Goal: Navigation & Orientation: Understand site structure

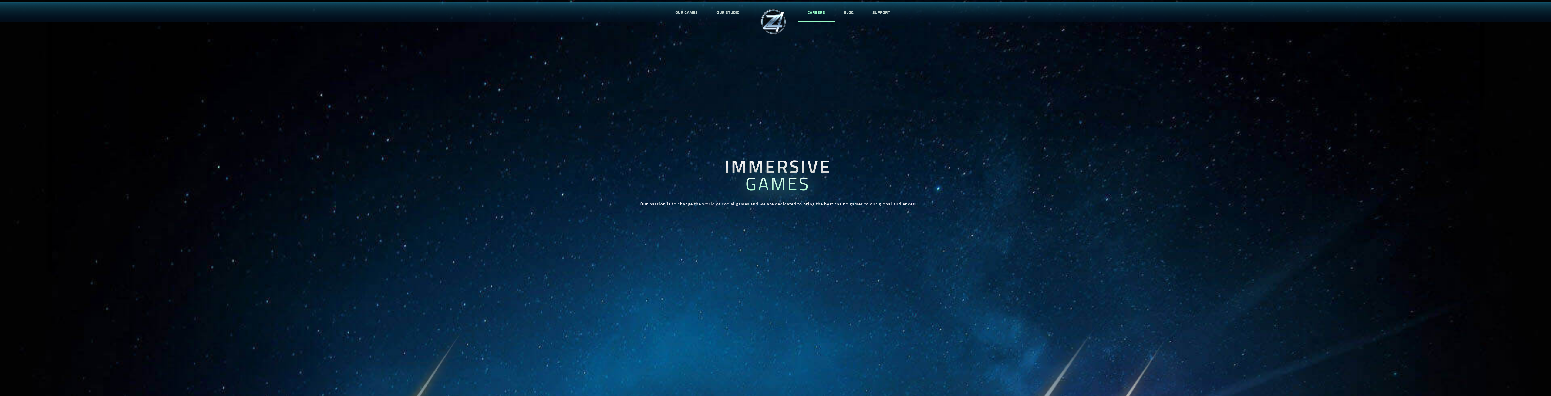
click at [823, 12] on link "CAREERS" at bounding box center [816, 12] width 36 height 20
click at [868, 12] on link "SUPPORT" at bounding box center [881, 12] width 37 height 20
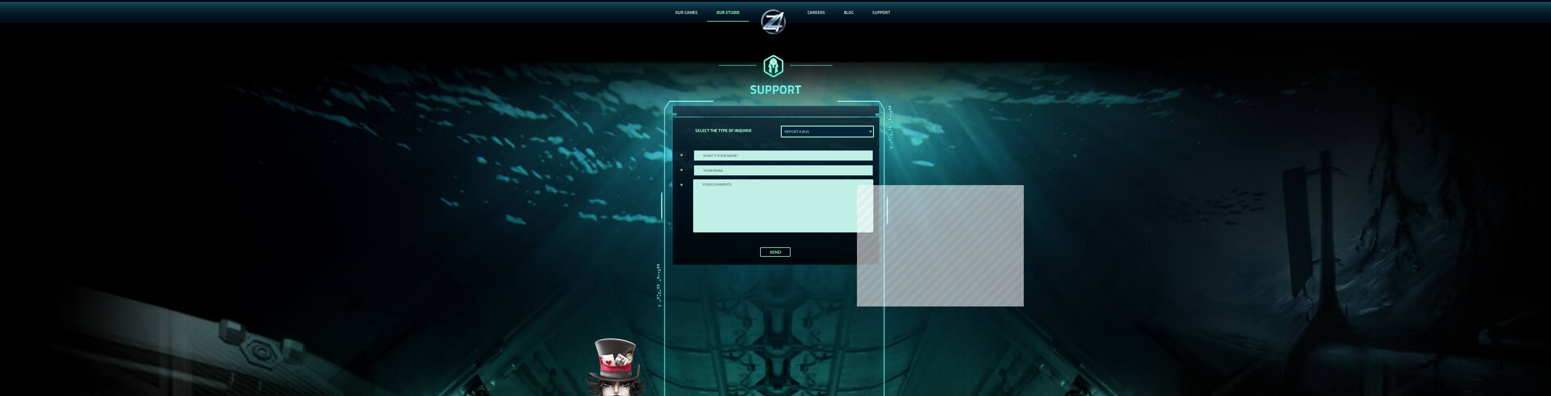
click at [716, 16] on link "OUR STUDIO" at bounding box center [728, 12] width 42 height 20
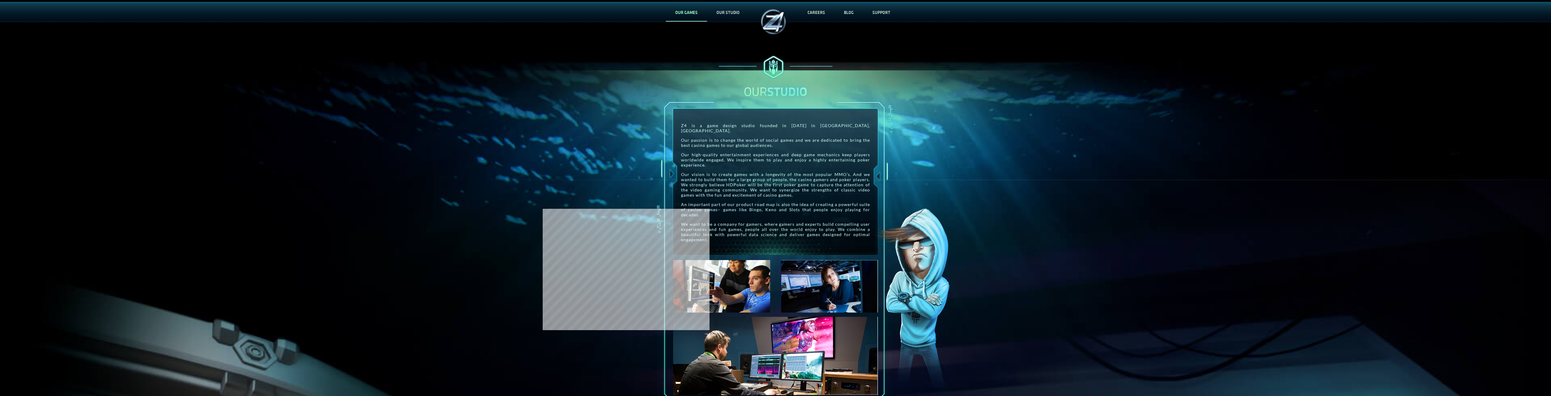
click at [694, 14] on link "OUR GAMES" at bounding box center [686, 12] width 41 height 20
drag, startPoint x: 75, startPoint y: 66, endPoint x: 83, endPoint y: 84, distance: 20.0
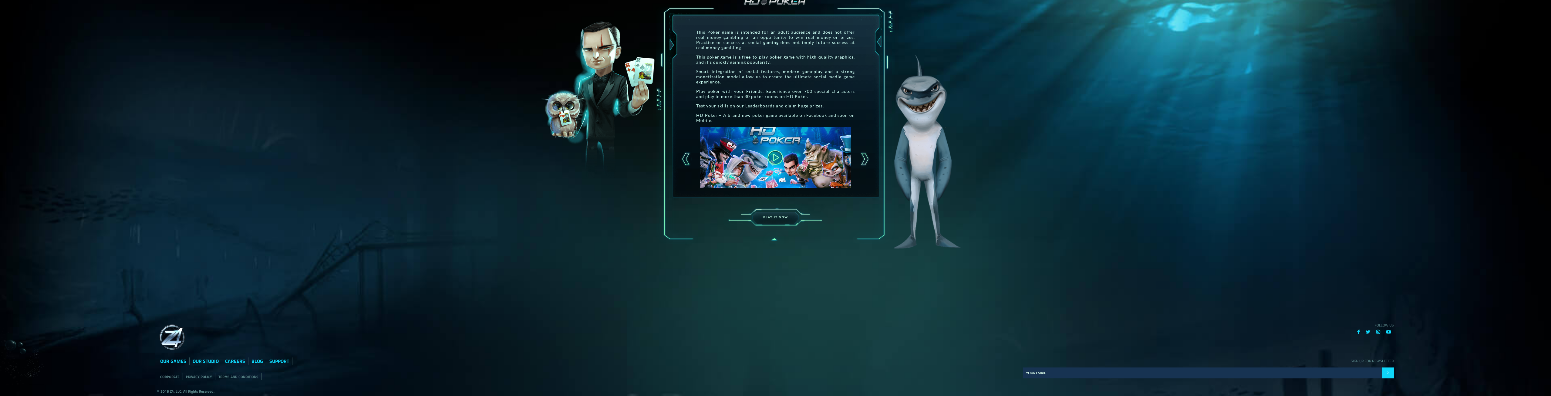
scroll to position [96, 0]
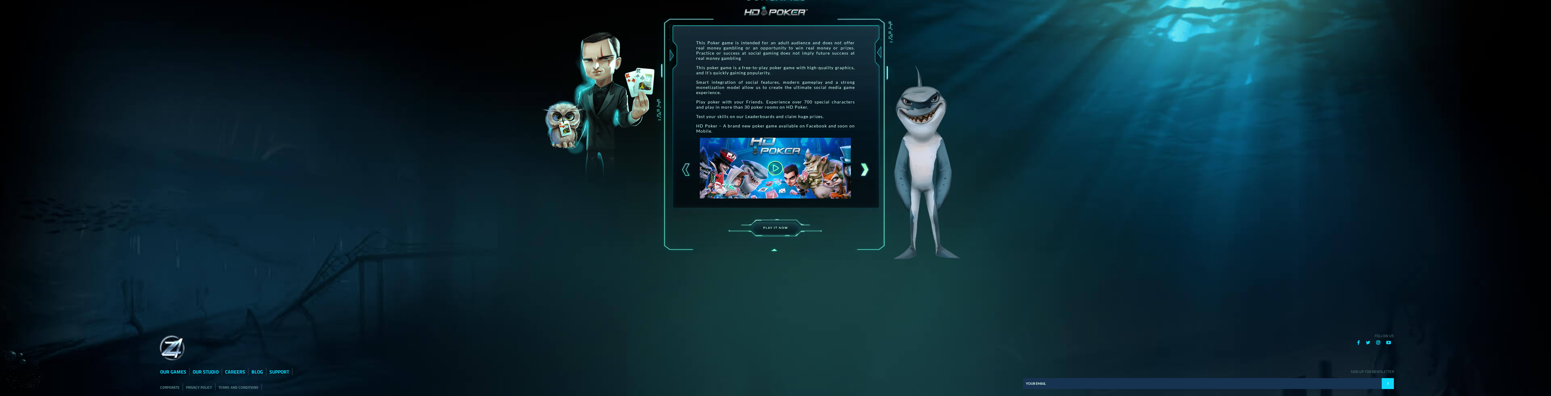
click at [866, 168] on div at bounding box center [864, 169] width 11 height 15
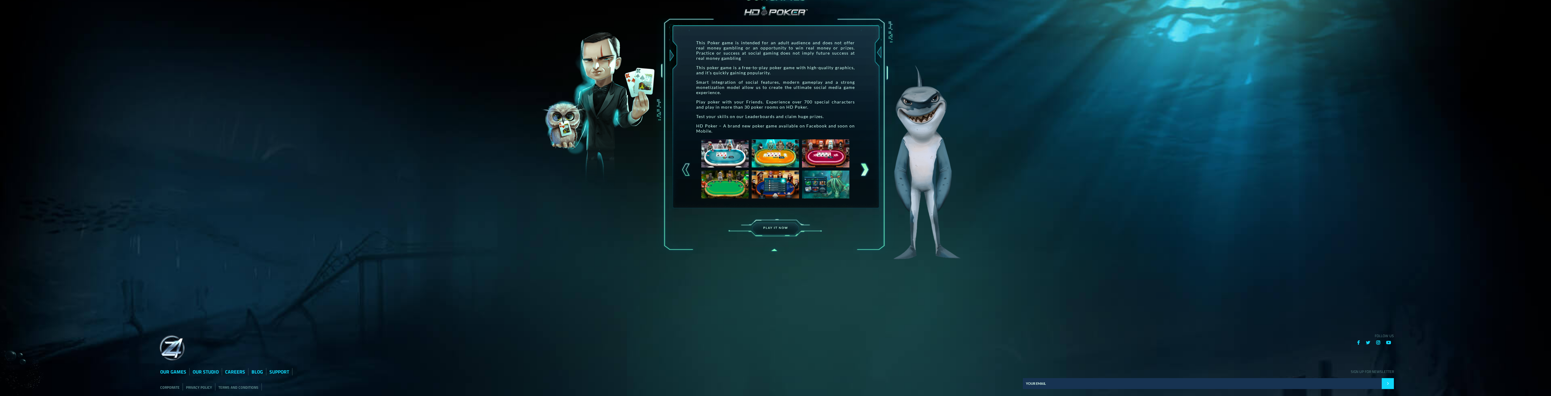
click at [865, 169] on div at bounding box center [864, 169] width 11 height 15
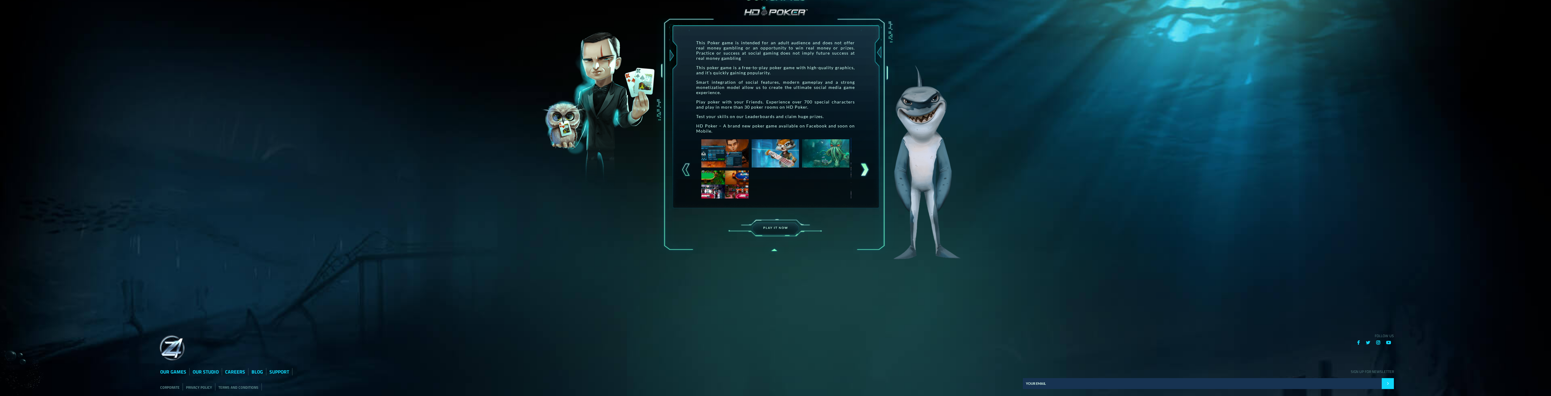
click at [865, 170] on div at bounding box center [864, 169] width 11 height 15
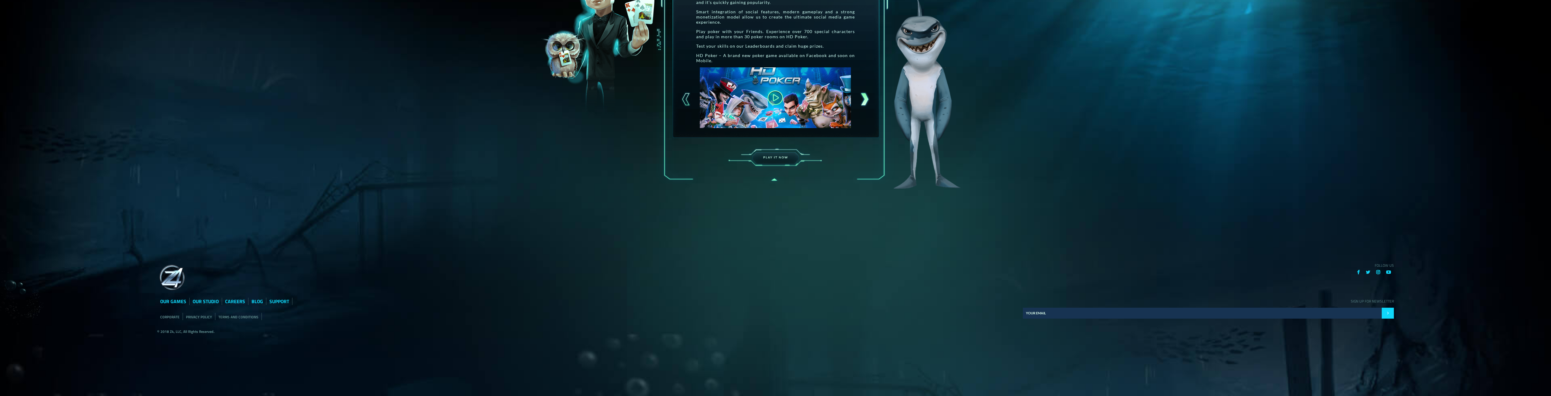
scroll to position [187, 0]
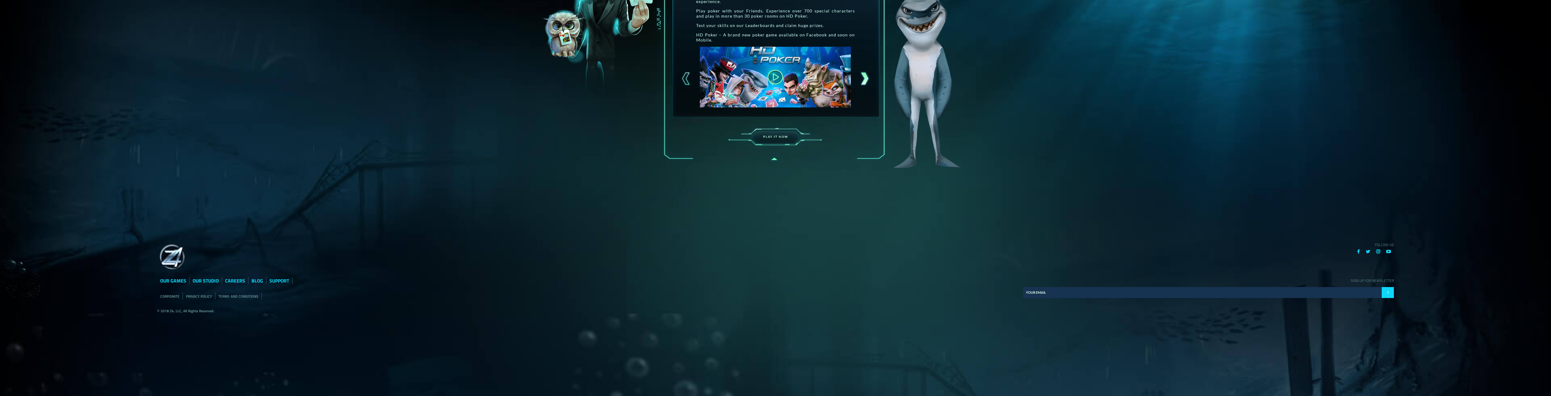
click at [864, 170] on footer "FOLLOW US OUR GAMES OUR STUDIO CAREERS BLOG SUPPORT CORPORATE PRIVACY POLICY TE…" at bounding box center [775, 279] width 1546 height 230
click at [1371, 253] on li at bounding box center [1368, 251] width 10 height 7
click at [1369, 252] on icon at bounding box center [1368, 251] width 4 height 5
click at [1392, 251] on li at bounding box center [1388, 251] width 11 height 7
click at [1389, 253] on icon at bounding box center [1388, 251] width 5 height 5
